Goal: Transaction & Acquisition: Purchase product/service

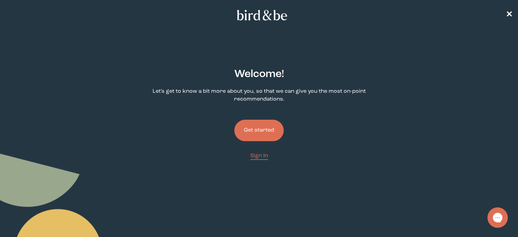
click at [258, 129] on button "Get started" at bounding box center [258, 130] width 49 height 21
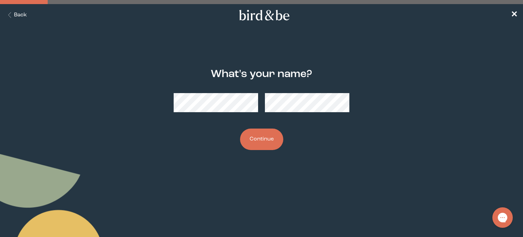
click at [262, 134] on button "Continue" at bounding box center [261, 138] width 43 height 21
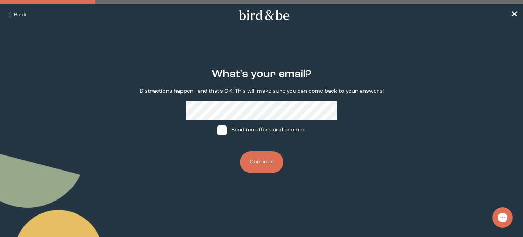
click at [221, 128] on span at bounding box center [222, 130] width 10 height 10
click at [217, 130] on input "Send me offers and promos" at bounding box center [217, 130] width 0 height 0
checkbox input "true"
click at [260, 161] on button "Continue" at bounding box center [261, 161] width 43 height 21
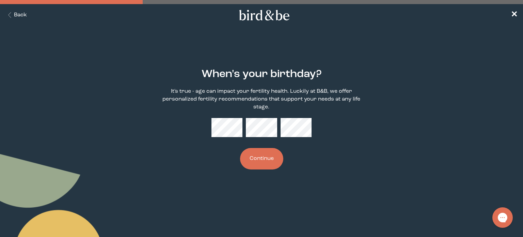
click at [261, 162] on button "Continue" at bounding box center [261, 158] width 43 height 21
click at [273, 160] on button "Continue" at bounding box center [261, 158] width 43 height 21
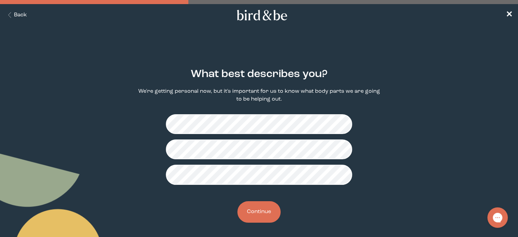
click at [255, 210] on button "Continue" at bounding box center [258, 211] width 43 height 21
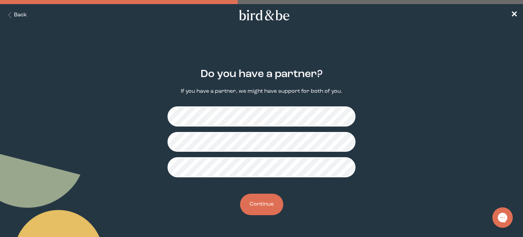
click at [263, 203] on button "Continue" at bounding box center [261, 203] width 43 height 21
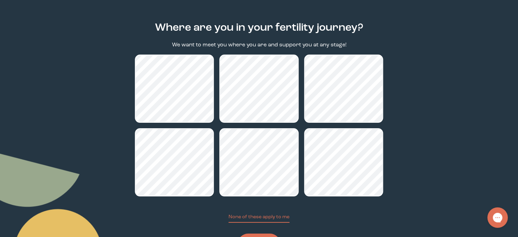
scroll to position [81, 0]
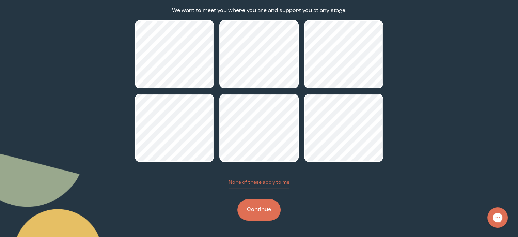
click at [254, 217] on button "Continue" at bounding box center [258, 209] width 43 height 21
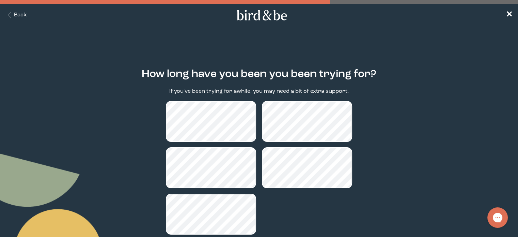
scroll to position [46, 0]
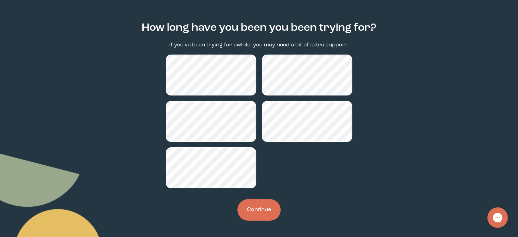
click at [252, 213] on button "Continue" at bounding box center [258, 209] width 43 height 21
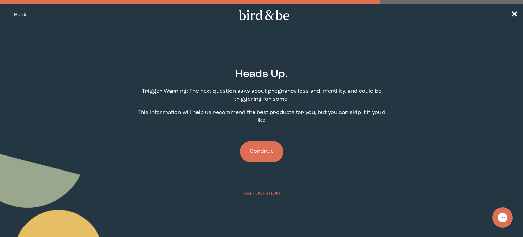
click at [266, 154] on button "Continue" at bounding box center [261, 151] width 43 height 21
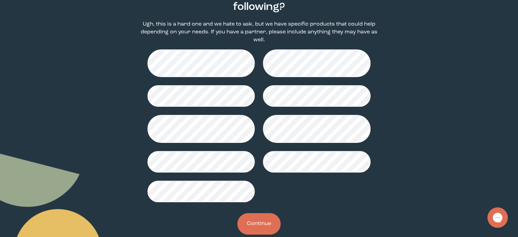
scroll to position [89, 0]
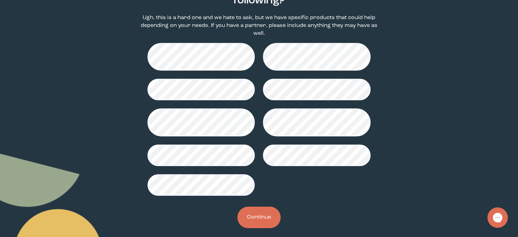
click at [261, 211] on button "Continue" at bounding box center [258, 216] width 43 height 21
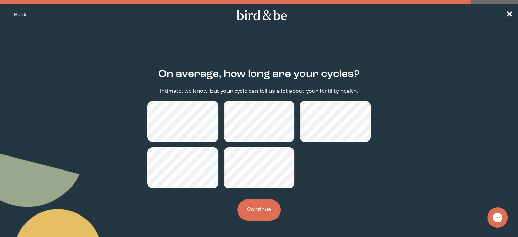
click at [263, 213] on button "Continue" at bounding box center [258, 209] width 43 height 21
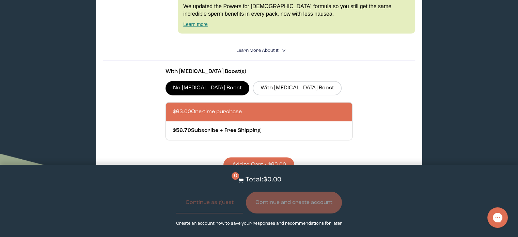
scroll to position [1442, 0]
click at [253, 95] on label "With CoQ10 Boost" at bounding box center [297, 88] width 89 height 14
click at [0, 0] on input "With CoQ10 Boost" at bounding box center [0, 0] width 0 height 0
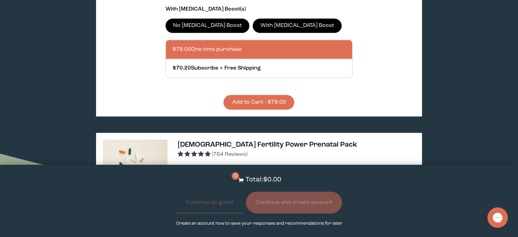
scroll to position [1505, 0]
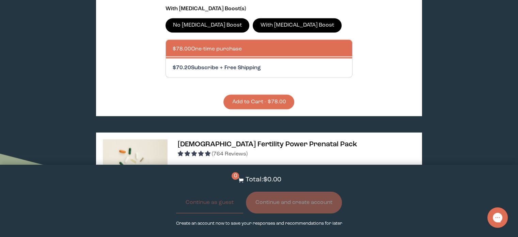
click at [248, 75] on div at bounding box center [266, 68] width 187 height 19
click at [173, 64] on input "$70.20 Subscribe + Free Shipping" at bounding box center [172, 64] width 0 height 0
radio input "true"
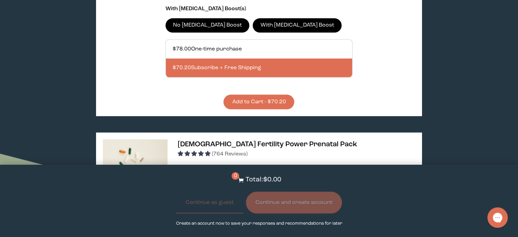
click at [271, 109] on button "Add to Cart - $70.20" at bounding box center [258, 102] width 71 height 15
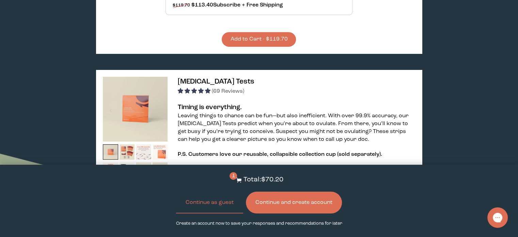
scroll to position [321, 0]
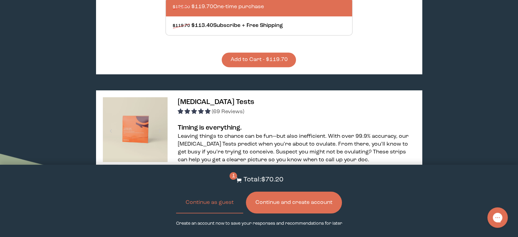
click at [285, 207] on button "Continue and create account" at bounding box center [294, 202] width 96 height 22
